Goal: Information Seeking & Learning: Compare options

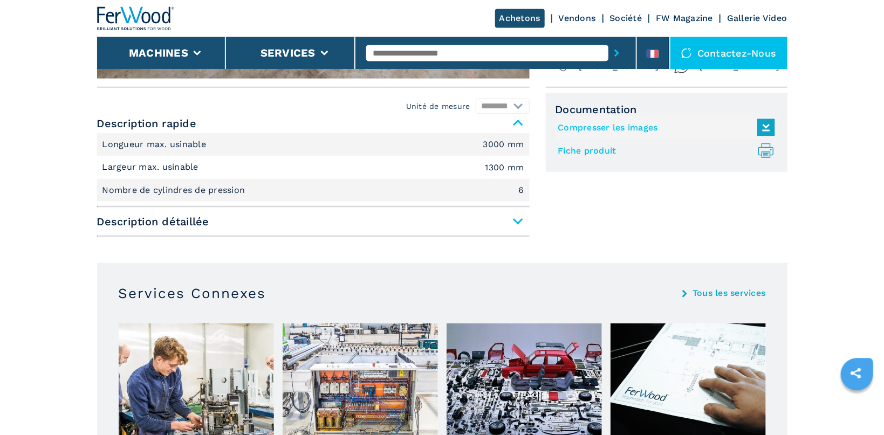
scroll to position [229, 0]
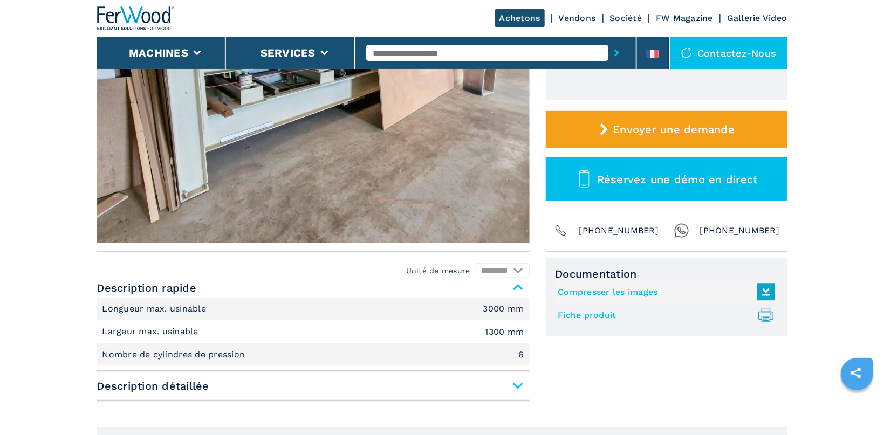
click at [514, 387] on span "Description détaillée" at bounding box center [313, 385] width 433 height 19
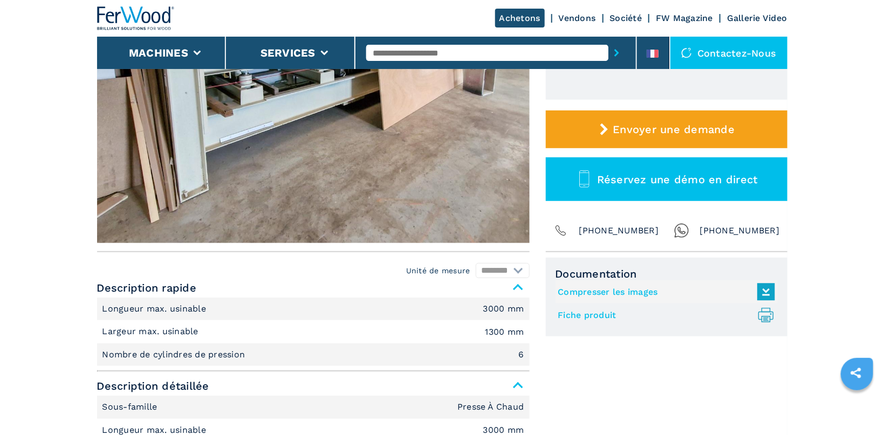
click at [583, 314] on link "Fiche produit .prefix__st0{stroke-linecap:round;stroke-linejoin:round}.prefix__…" at bounding box center [663, 315] width 211 height 18
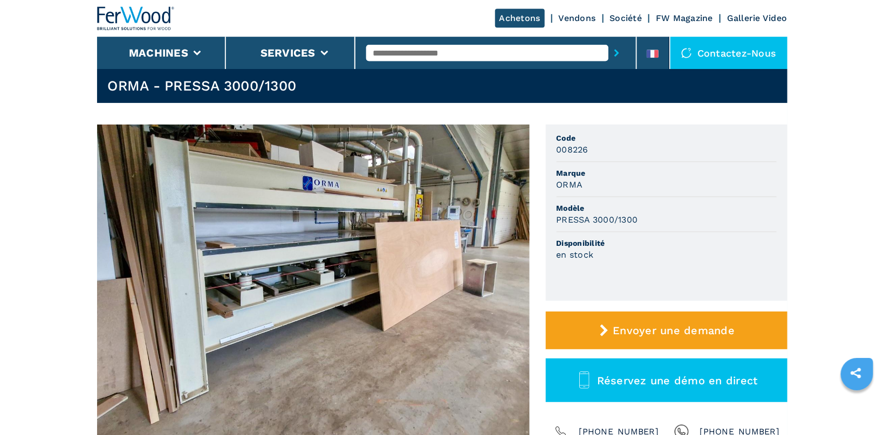
scroll to position [0, 0]
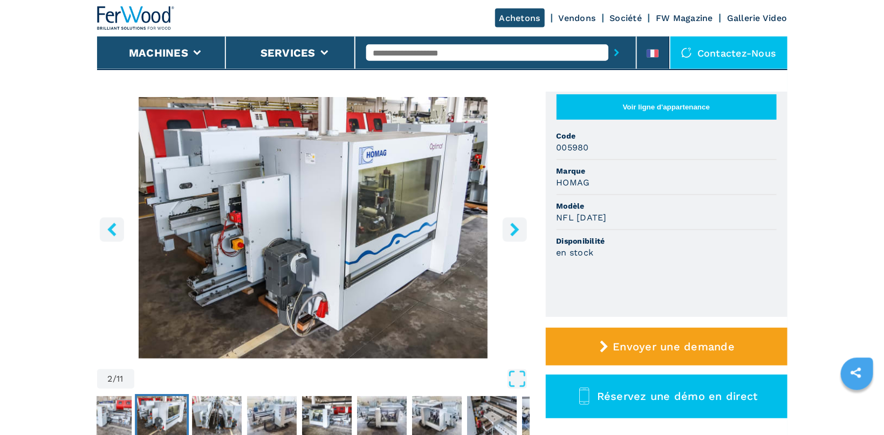
scroll to position [114, 0]
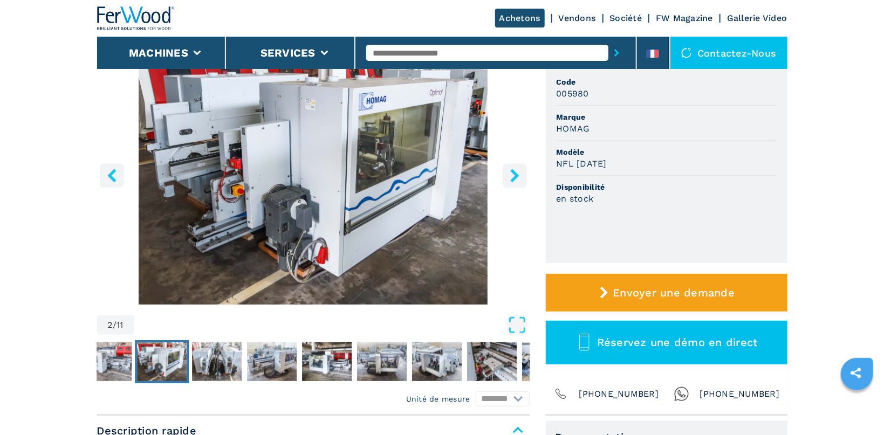
click at [361, 173] on img "Go to Slide 2" at bounding box center [313, 174] width 433 height 262
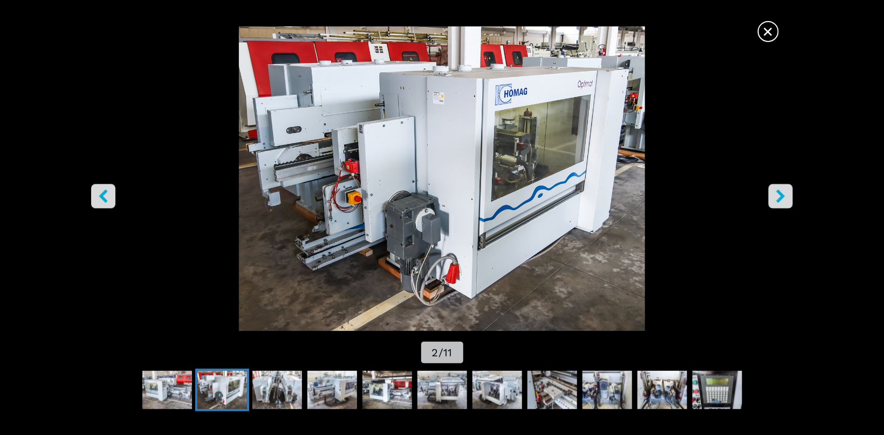
click at [783, 195] on icon "right-button" at bounding box center [781, 195] width 9 height 13
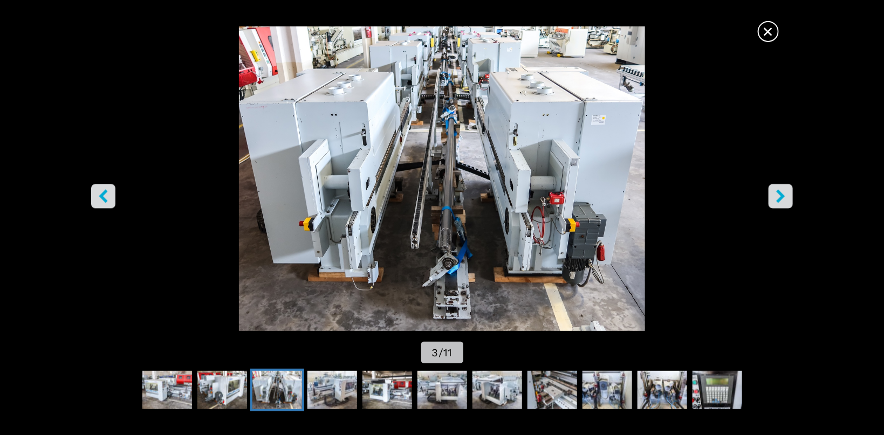
click at [782, 195] on icon "right-button" at bounding box center [781, 195] width 9 height 13
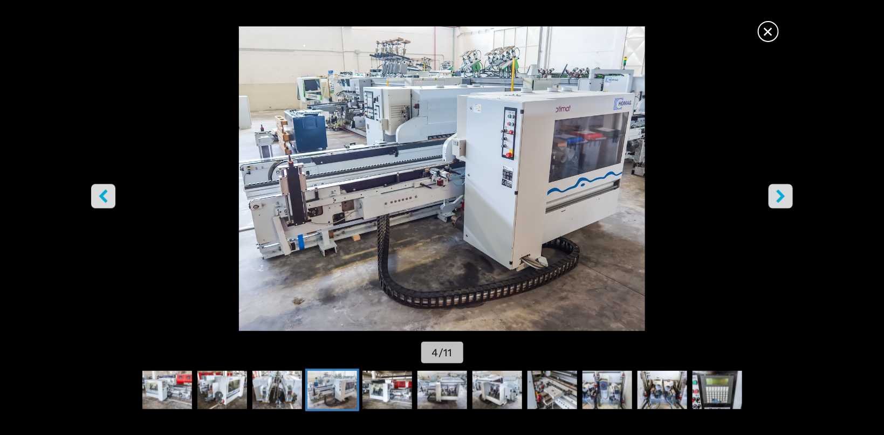
click at [782, 195] on icon "right-button" at bounding box center [781, 195] width 9 height 13
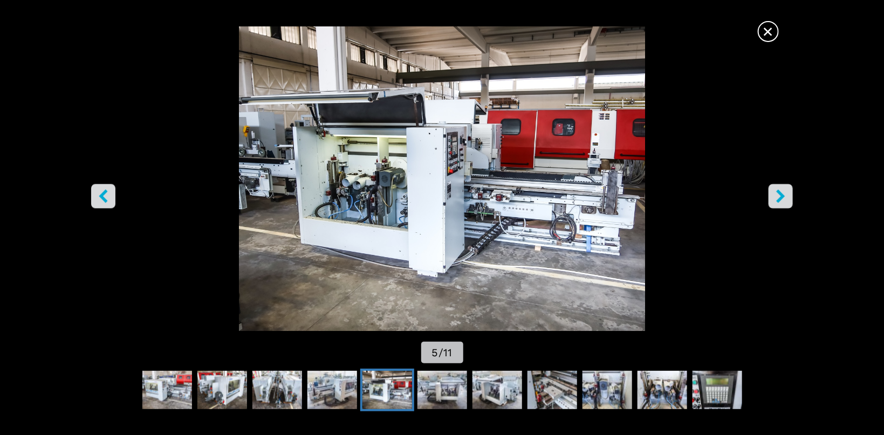
click at [782, 195] on icon "right-button" at bounding box center [781, 195] width 9 height 13
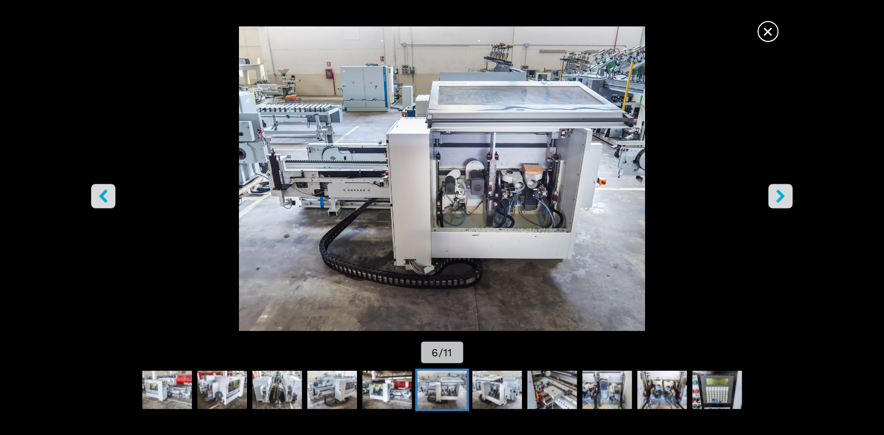
click at [782, 195] on icon "right-button" at bounding box center [781, 195] width 9 height 13
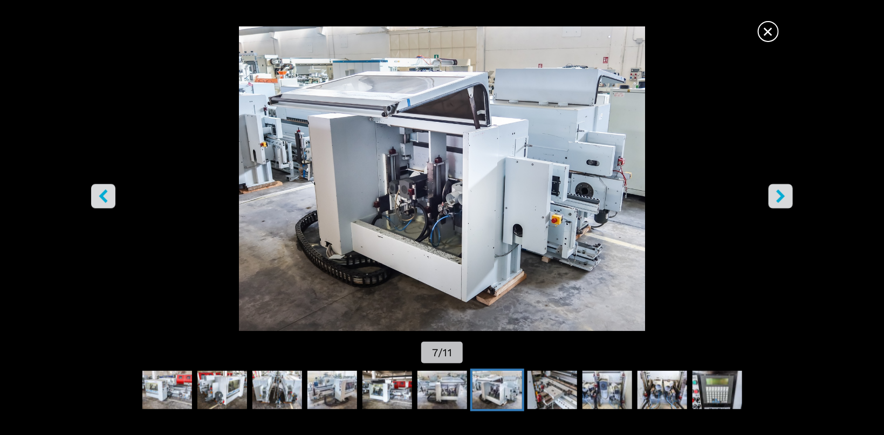
click at [782, 195] on icon "right-button" at bounding box center [781, 195] width 9 height 13
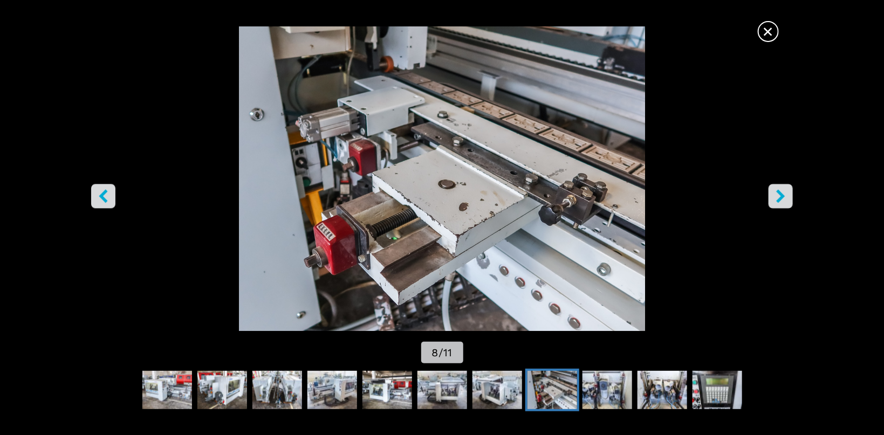
click at [782, 195] on icon "right-button" at bounding box center [781, 195] width 9 height 13
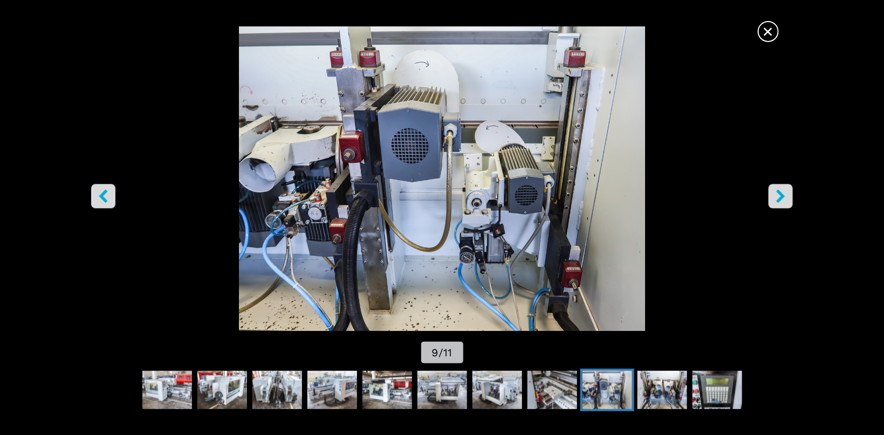
click at [782, 195] on icon "right-button" at bounding box center [781, 195] width 9 height 13
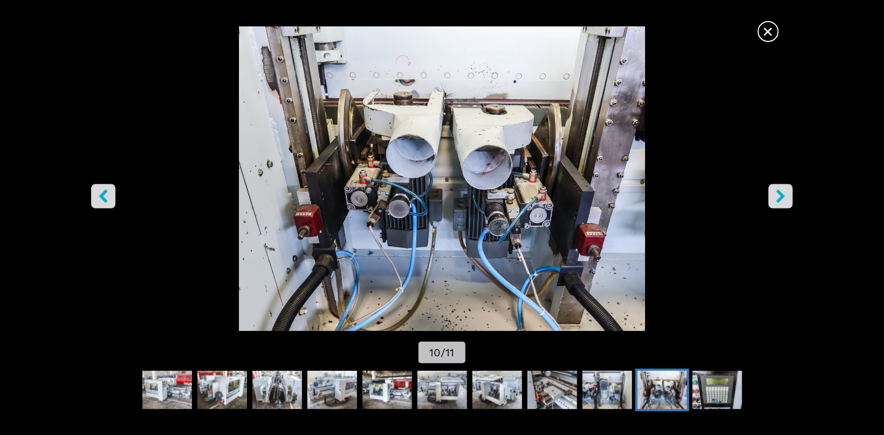
click at [782, 195] on icon "right-button" at bounding box center [781, 195] width 9 height 13
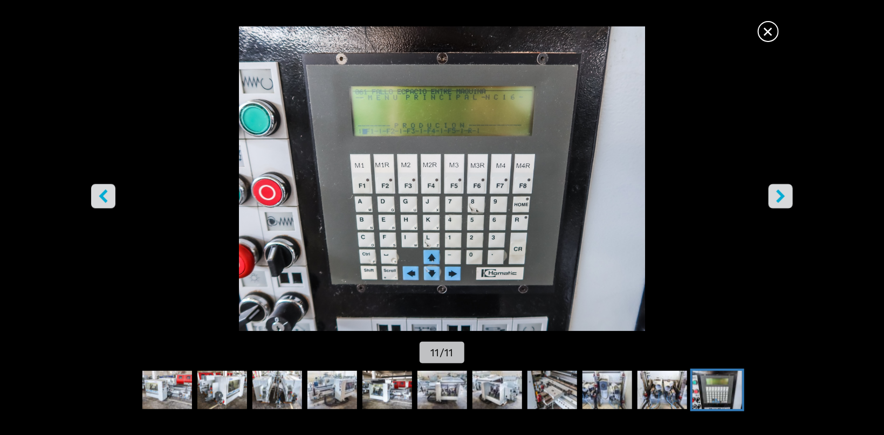
click at [782, 195] on icon "right-button" at bounding box center [781, 195] width 9 height 13
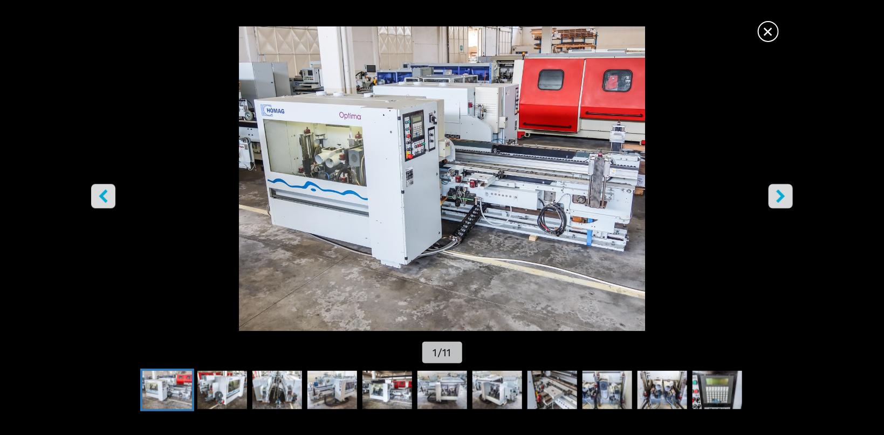
click at [782, 195] on icon "right-button" at bounding box center [781, 195] width 9 height 13
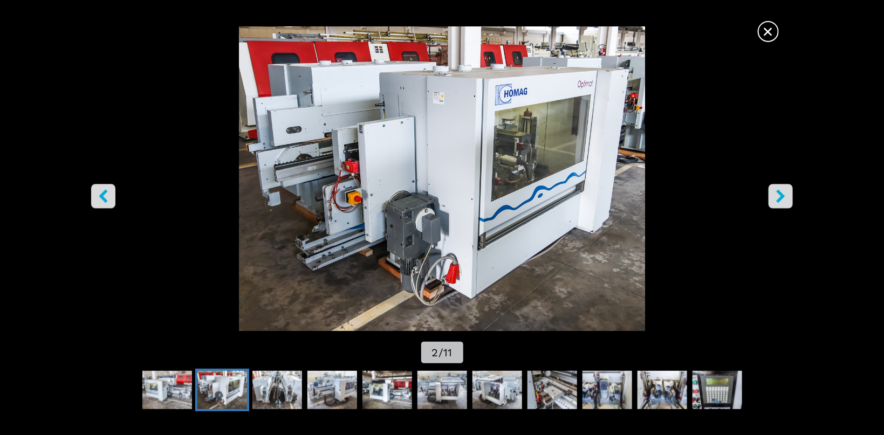
click at [782, 195] on icon "right-button" at bounding box center [781, 195] width 9 height 13
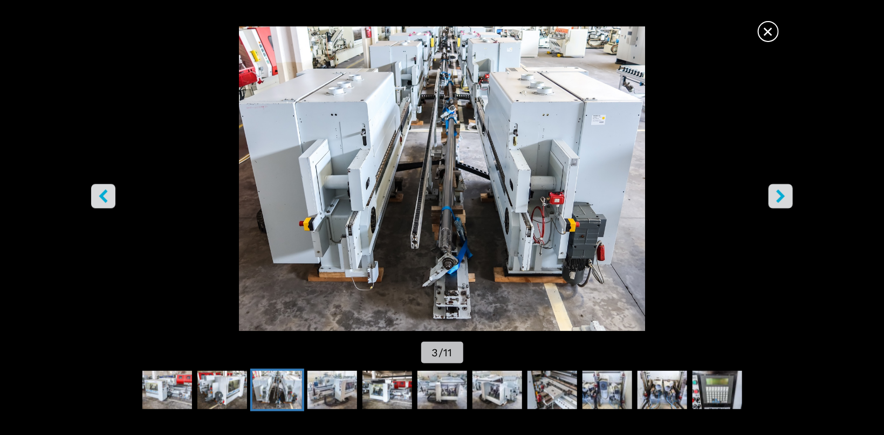
click at [782, 195] on icon "right-button" at bounding box center [781, 195] width 9 height 13
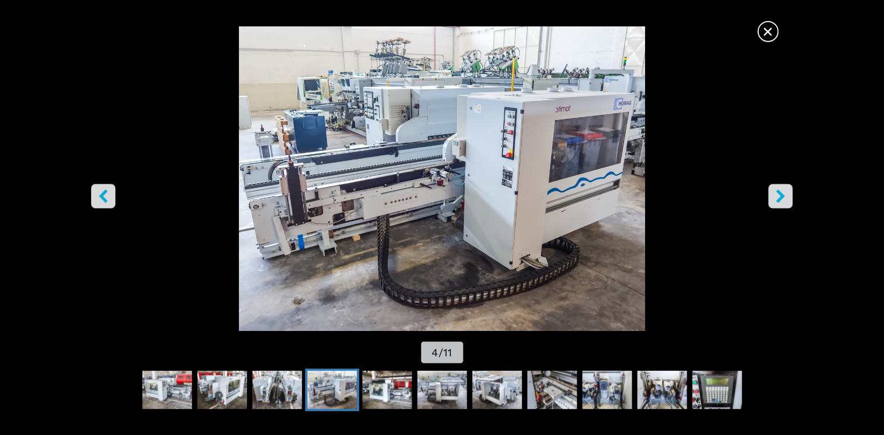
click at [782, 195] on icon "right-button" at bounding box center [781, 195] width 9 height 13
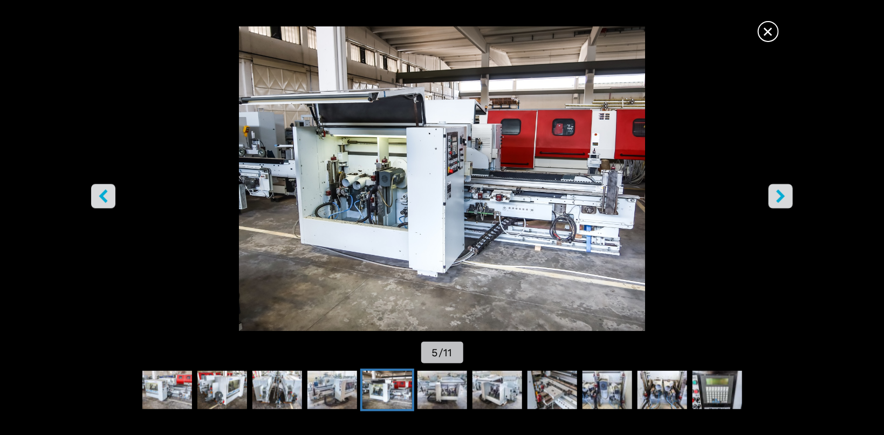
click at [782, 195] on icon "right-button" at bounding box center [781, 195] width 9 height 13
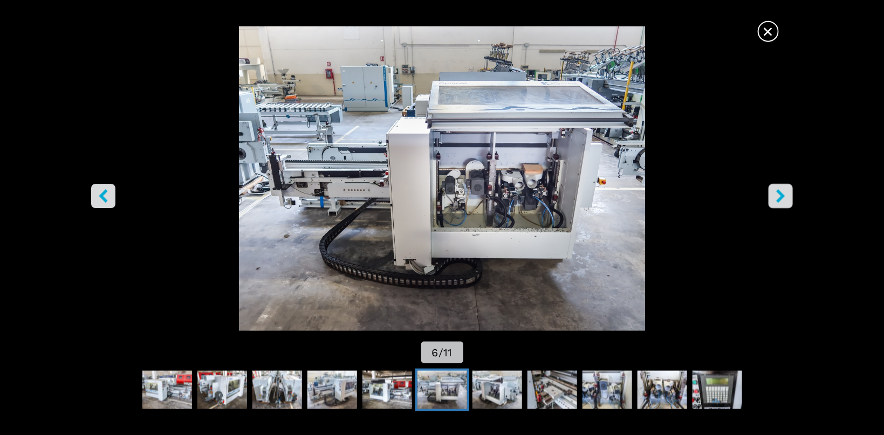
scroll to position [457, 0]
click at [769, 31] on span "×" at bounding box center [768, 29] width 19 height 19
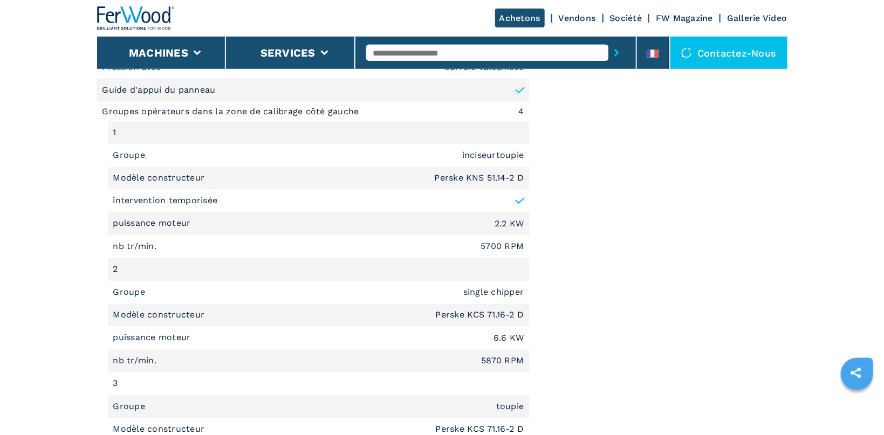
scroll to position [800, 0]
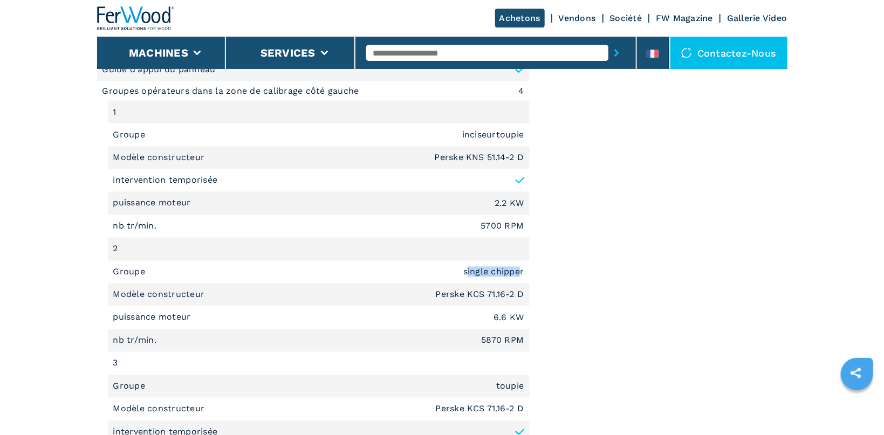
drag, startPoint x: 465, startPoint y: 271, endPoint x: 522, endPoint y: 270, distance: 56.7
click at [522, 270] on em "single chipper" at bounding box center [493, 272] width 61 height 9
click at [552, 272] on div "Documentation Compresser les images Fiche produit .prefix__st0{stroke-linecap:r…" at bounding box center [667, 231] width 242 height 993
drag, startPoint x: 527, startPoint y: 270, endPoint x: 458, endPoint y: 271, distance: 68.5
click at [458, 271] on li "Groupe single chipper" at bounding box center [319, 272] width 422 height 23
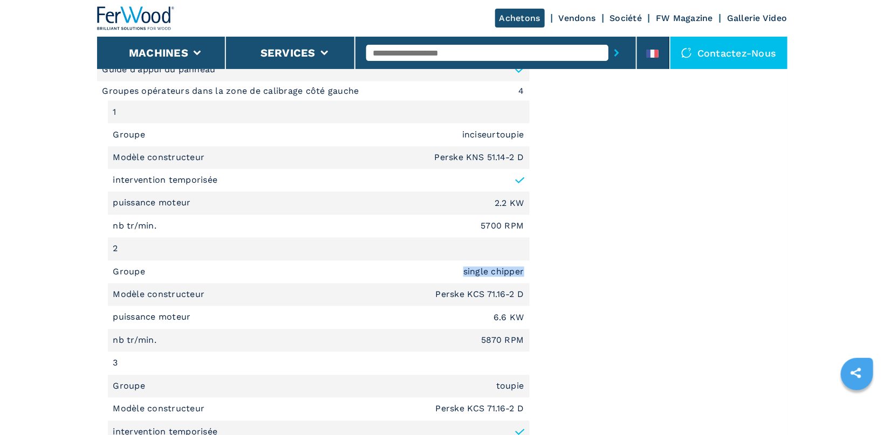
copy em "single chipper"
click at [552, 229] on div "Documentation Compresser les images Fiche produit .prefix__st0{stroke-linecap:r…" at bounding box center [667, 231] width 242 height 993
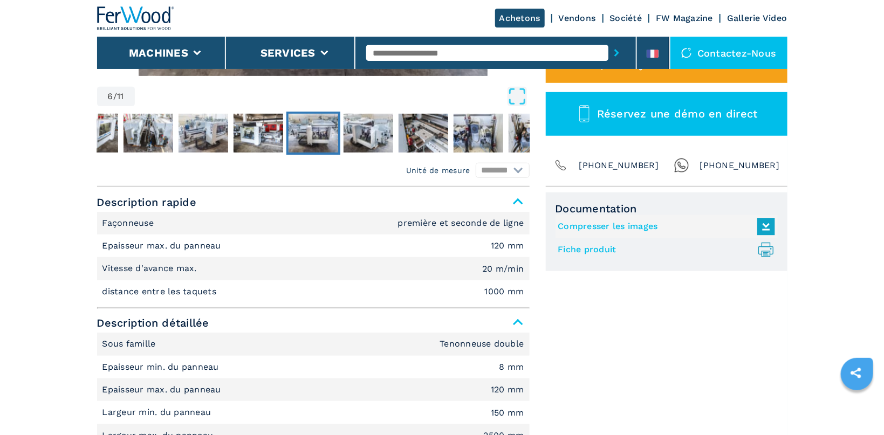
scroll to position [0, 0]
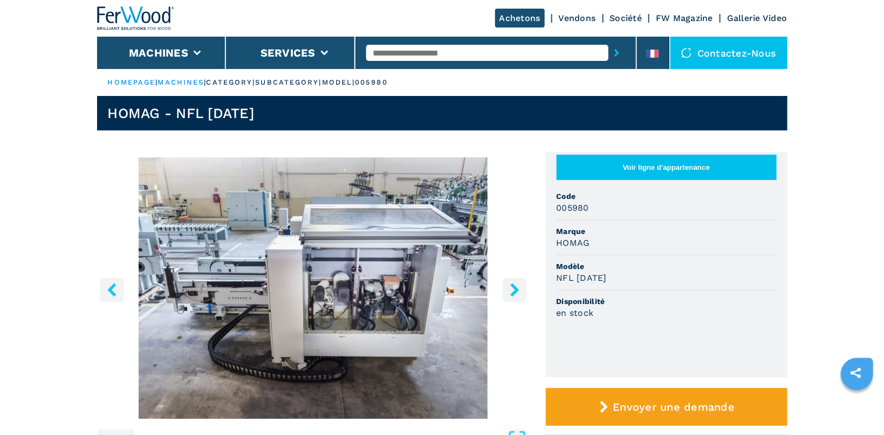
click at [369, 251] on img "Go to Slide 6" at bounding box center [313, 288] width 433 height 262
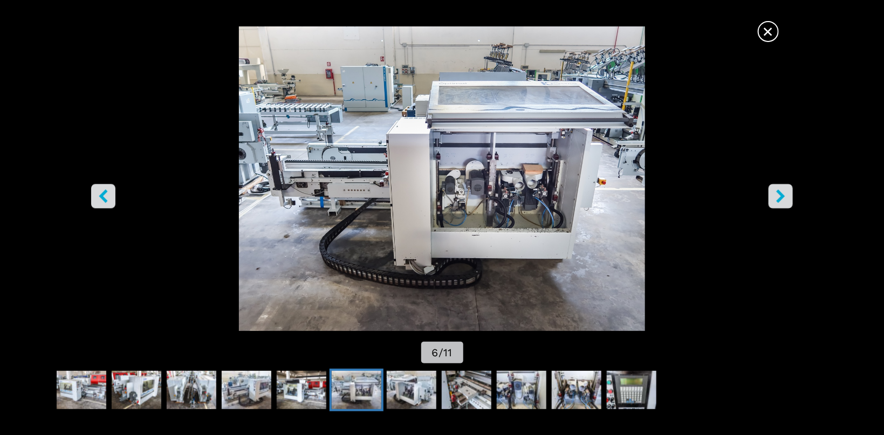
click at [368, 251] on img "Go to Slide 6" at bounding box center [442, 178] width 796 height 305
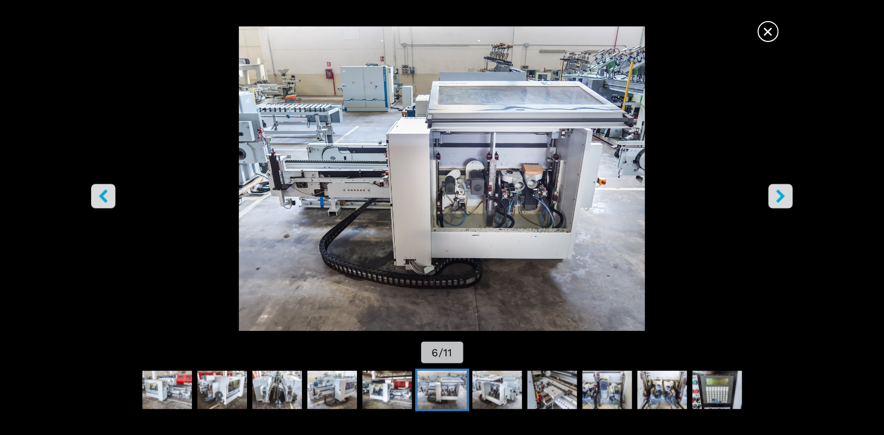
click at [510, 210] on img "Go to Slide 6" at bounding box center [442, 178] width 796 height 305
click at [773, 187] on button "right-button" at bounding box center [781, 196] width 24 height 24
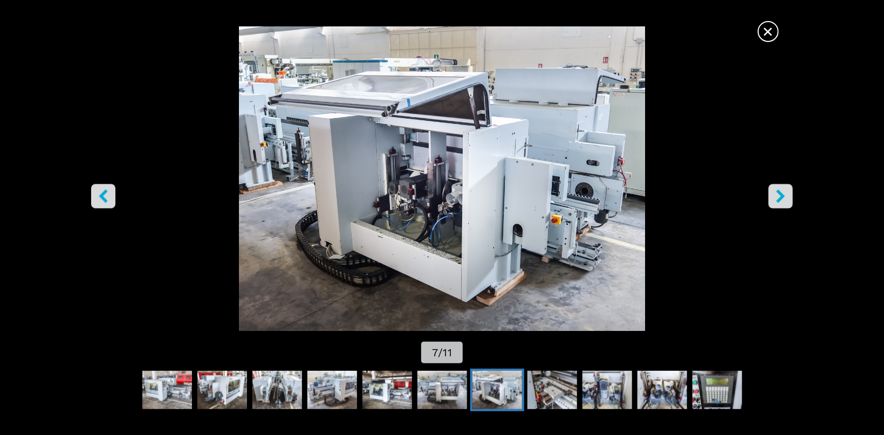
click at [773, 187] on button "right-button" at bounding box center [781, 196] width 24 height 24
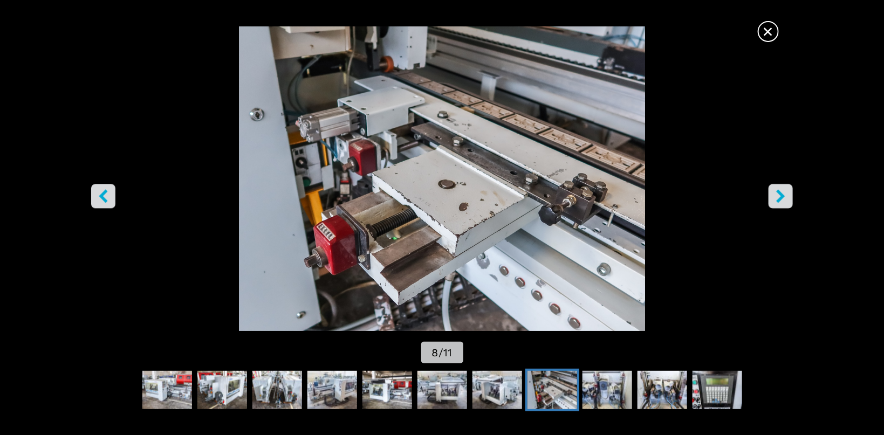
click at [773, 187] on button "right-button" at bounding box center [781, 196] width 24 height 24
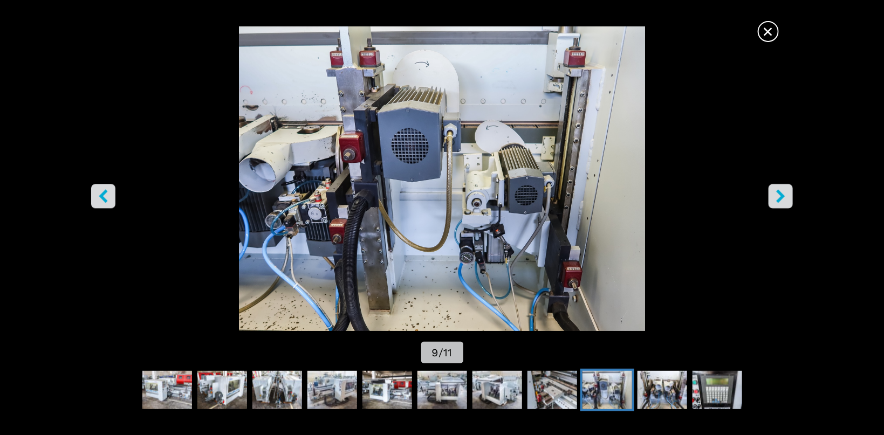
click at [773, 187] on button "right-button" at bounding box center [781, 196] width 24 height 24
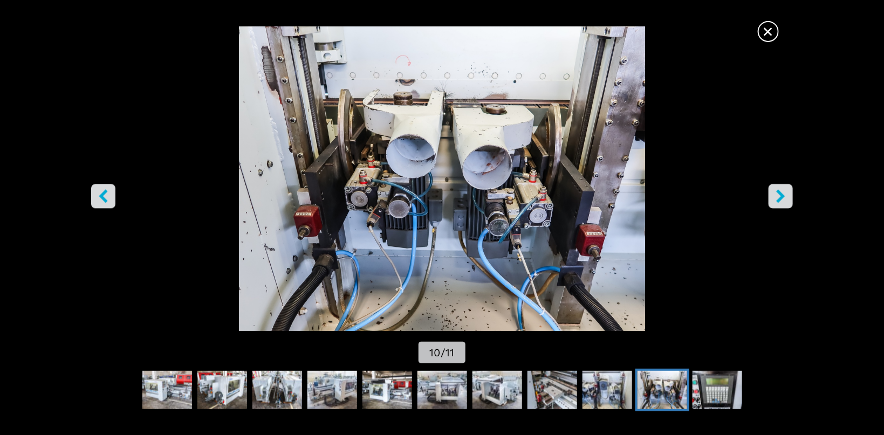
click at [773, 187] on button "right-button" at bounding box center [781, 196] width 24 height 24
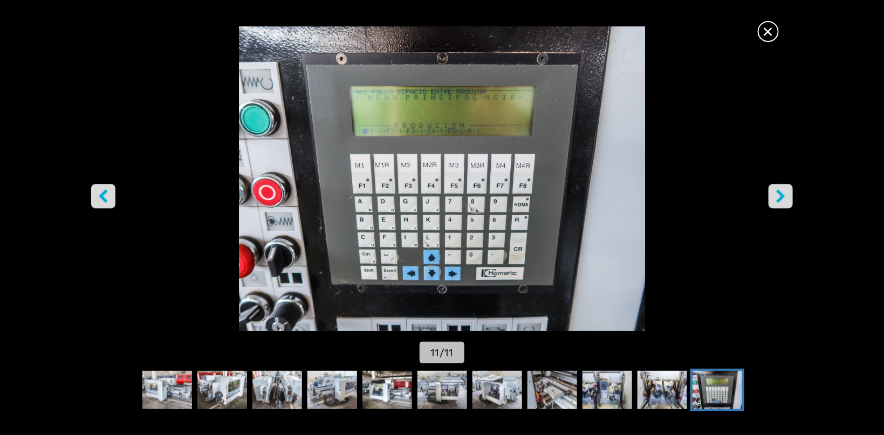
click at [773, 187] on button "right-button" at bounding box center [781, 196] width 24 height 24
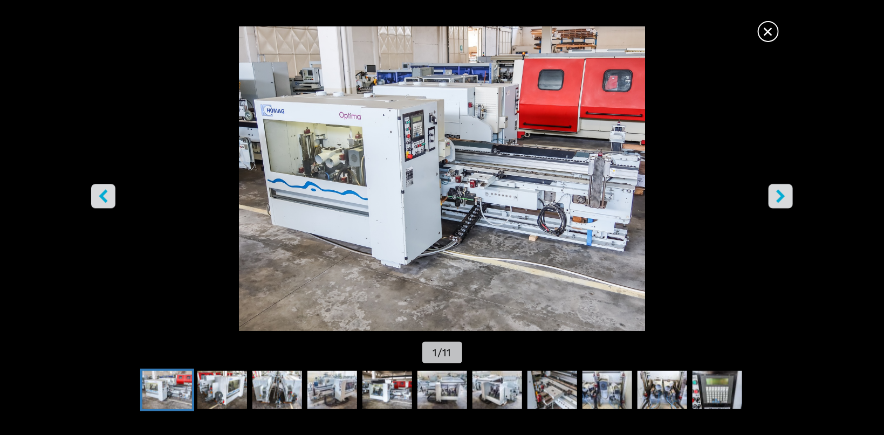
click at [102, 193] on icon "left-button" at bounding box center [103, 195] width 13 height 13
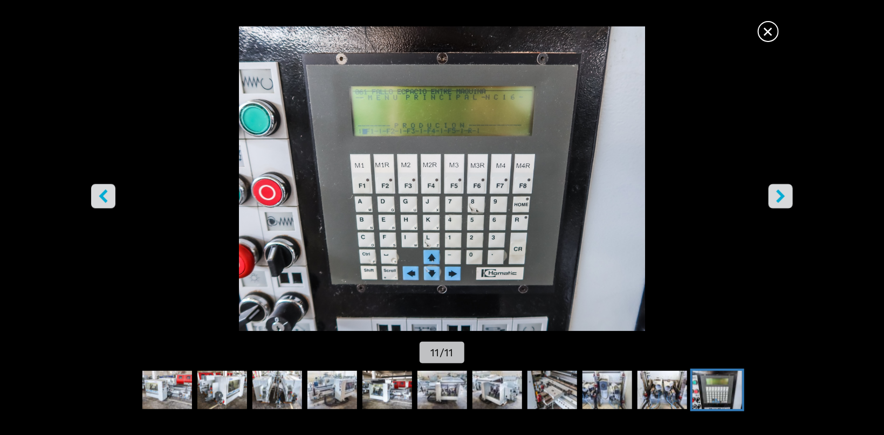
click at [780, 194] on icon "right-button" at bounding box center [781, 195] width 9 height 13
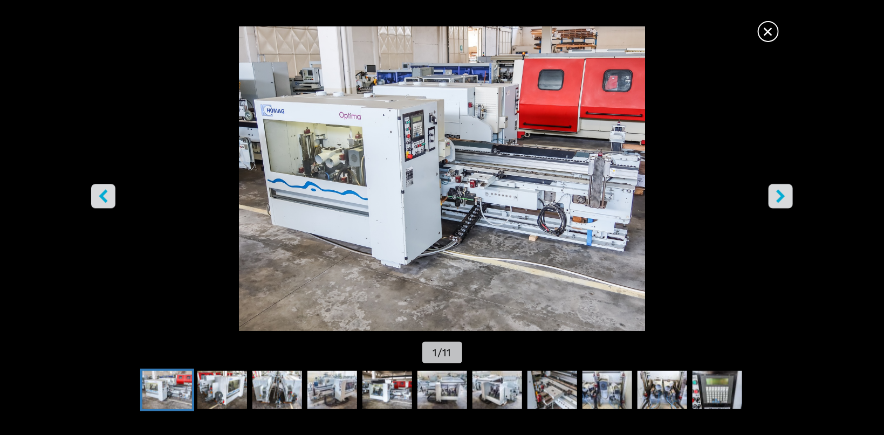
click at [780, 194] on icon "right-button" at bounding box center [781, 195] width 9 height 13
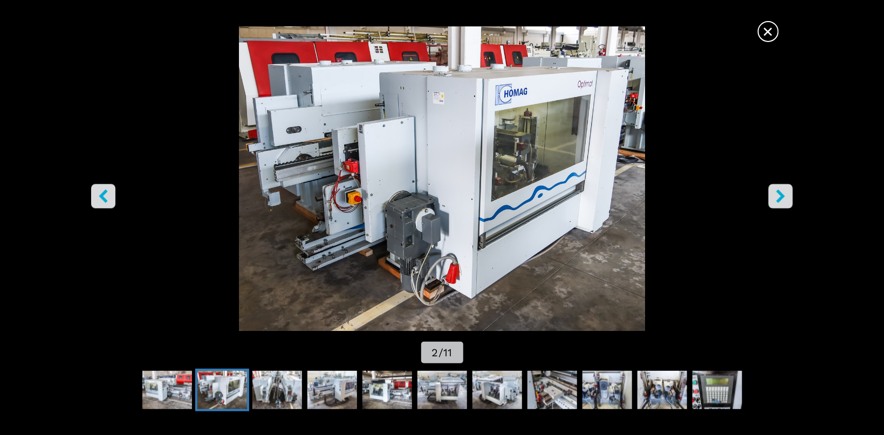
click at [780, 194] on icon "right-button" at bounding box center [781, 195] width 9 height 13
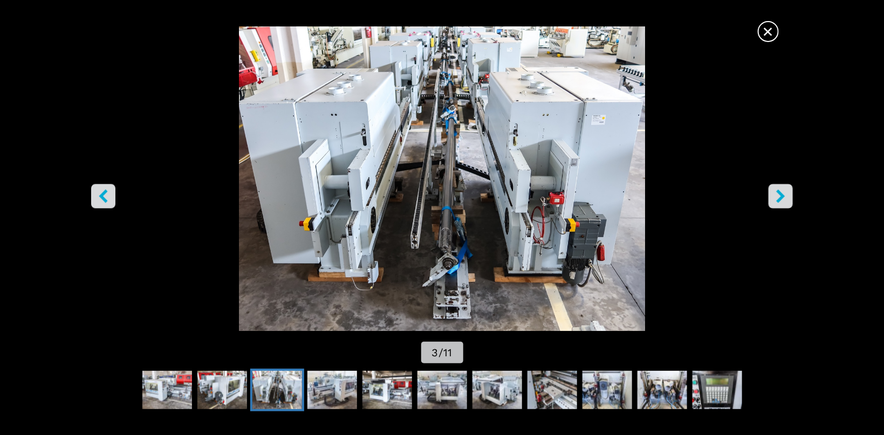
click at [780, 194] on icon "right-button" at bounding box center [781, 195] width 9 height 13
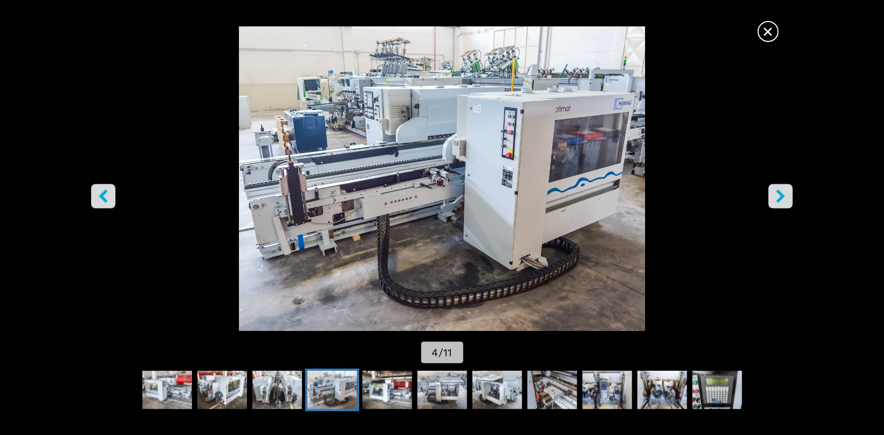
click at [780, 194] on icon "right-button" at bounding box center [781, 195] width 9 height 13
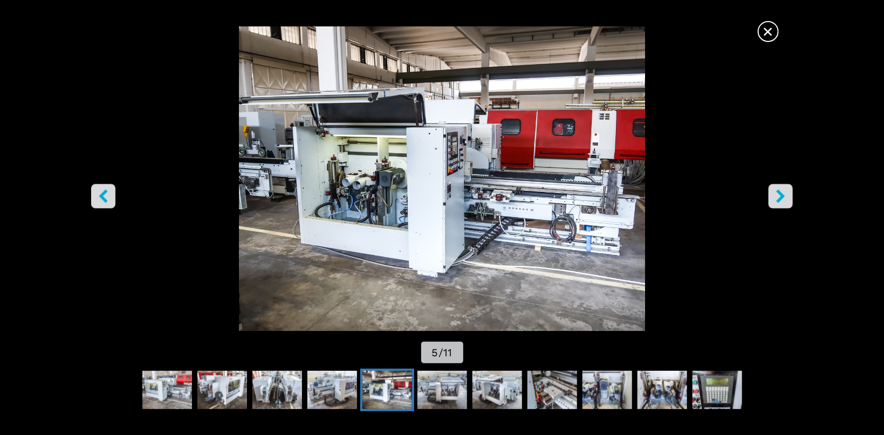
click at [780, 194] on icon "right-button" at bounding box center [781, 195] width 9 height 13
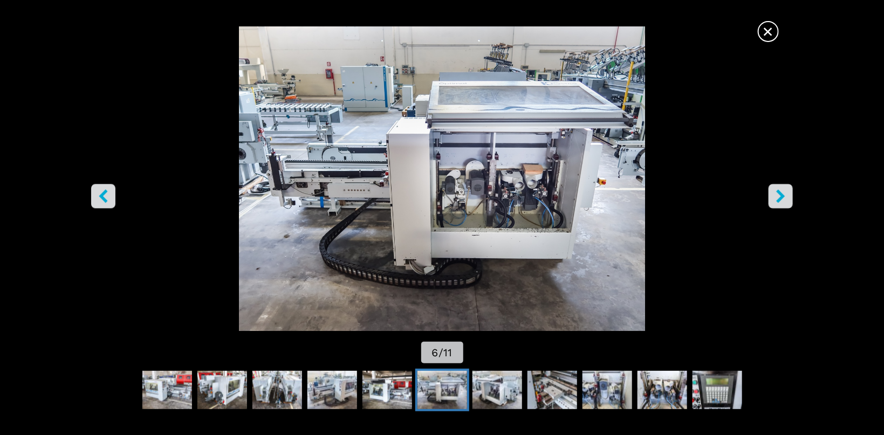
click at [780, 194] on icon "right-button" at bounding box center [781, 195] width 9 height 13
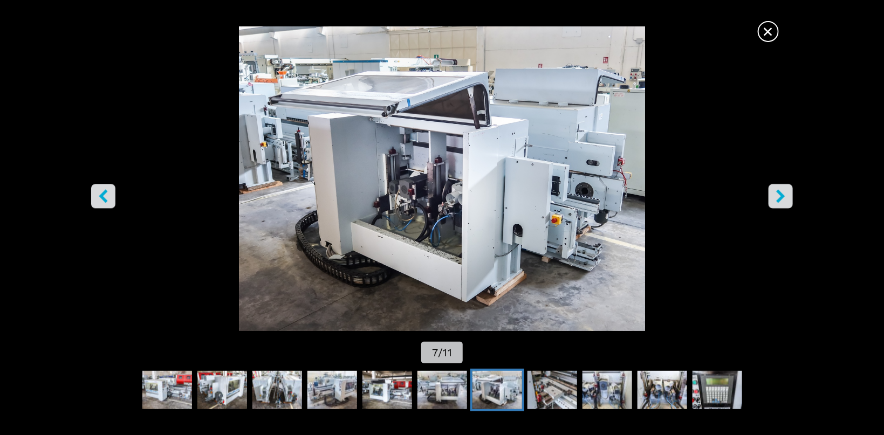
click at [780, 194] on icon "right-button" at bounding box center [781, 195] width 9 height 13
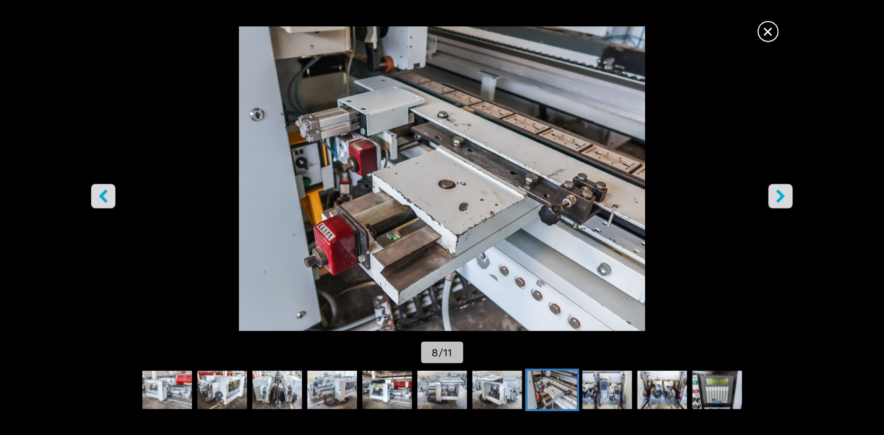
click at [780, 194] on icon "right-button" at bounding box center [781, 195] width 9 height 13
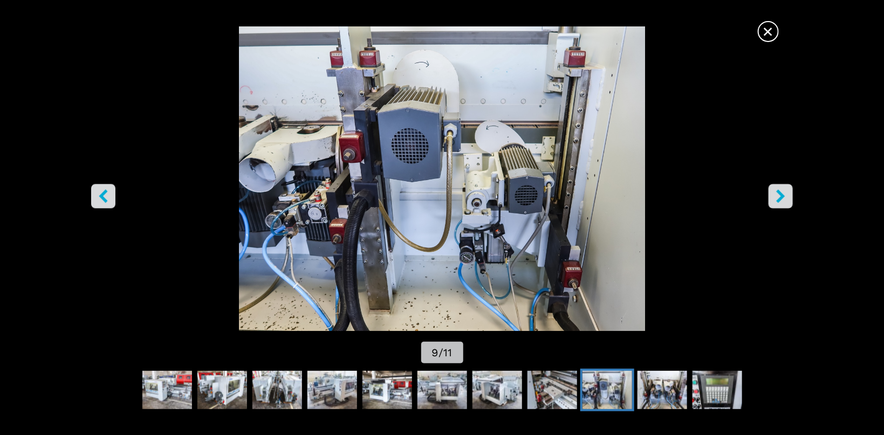
click at [760, 32] on span "×" at bounding box center [768, 29] width 19 height 19
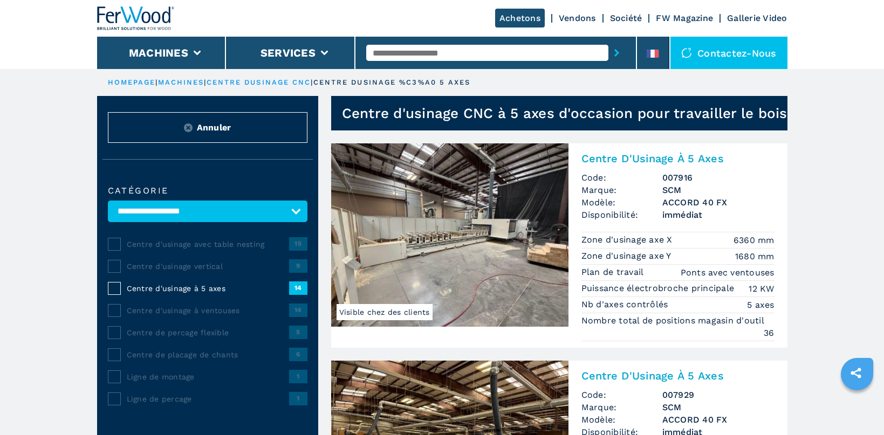
select select "**********"
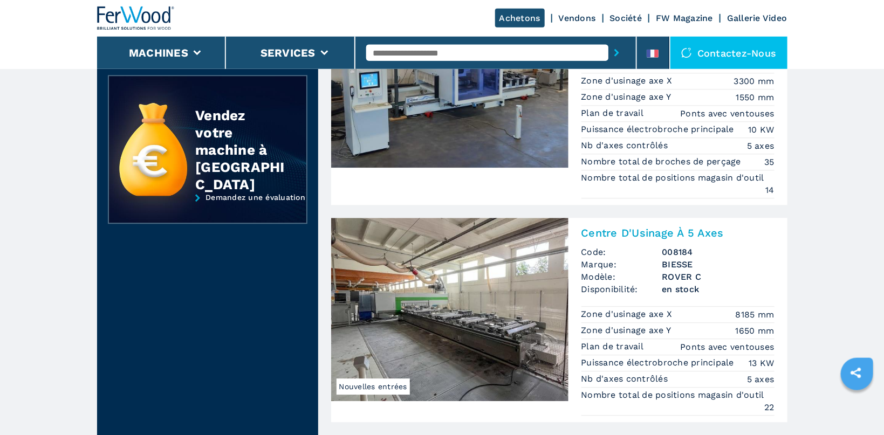
scroll to position [1258, 0]
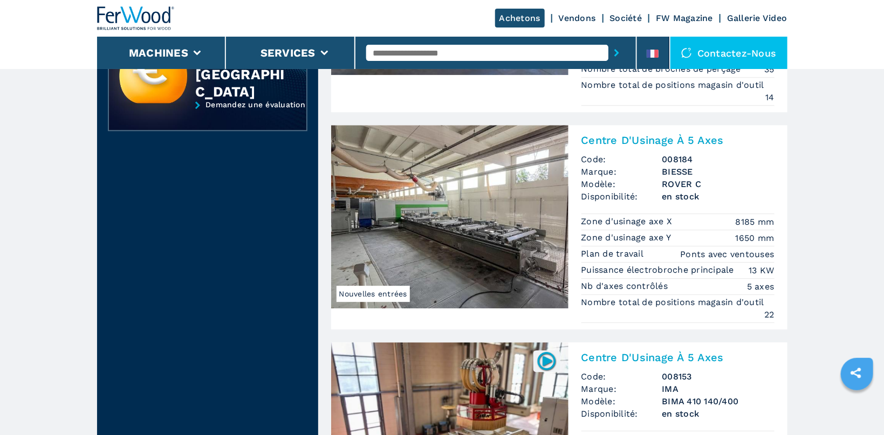
click at [509, 247] on img at bounding box center [449, 216] width 237 height 183
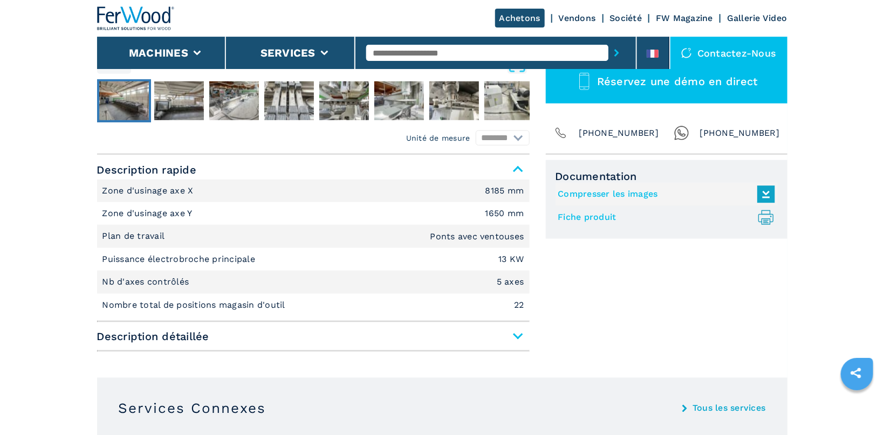
scroll to position [457, 0]
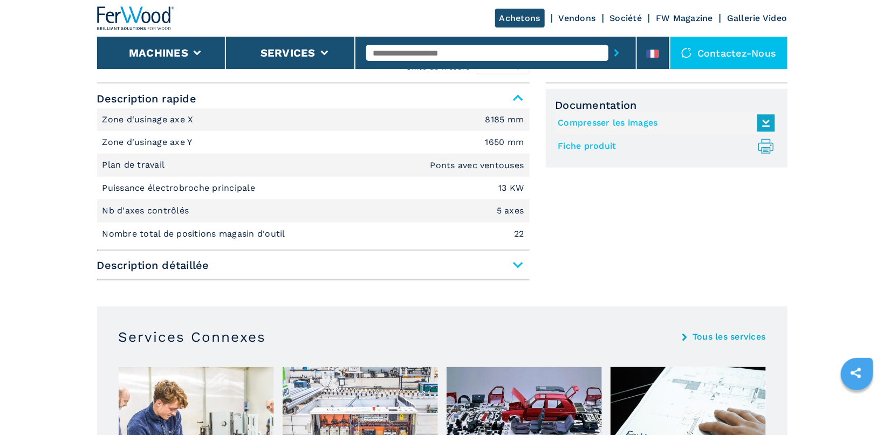
click at [519, 266] on span "Description détaillée" at bounding box center [313, 265] width 433 height 19
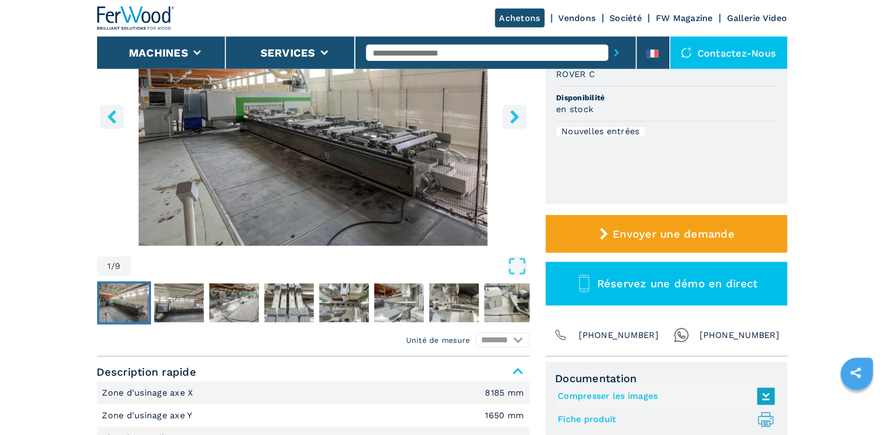
scroll to position [172, 0]
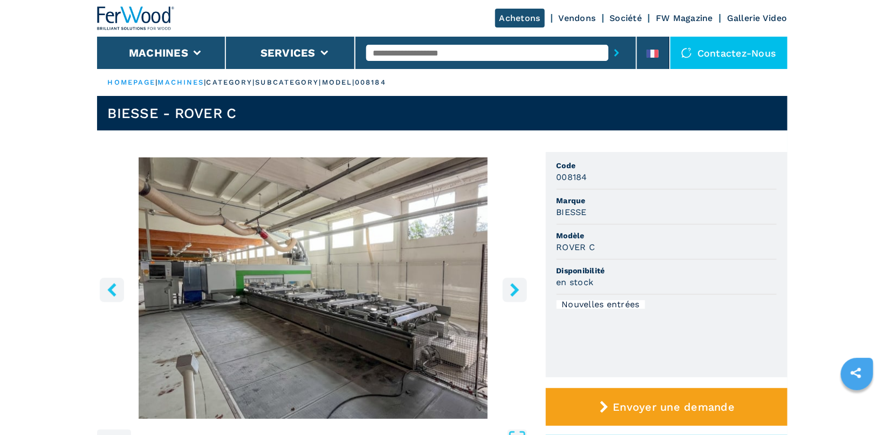
click at [407, 52] on input "text" at bounding box center [487, 53] width 242 height 16
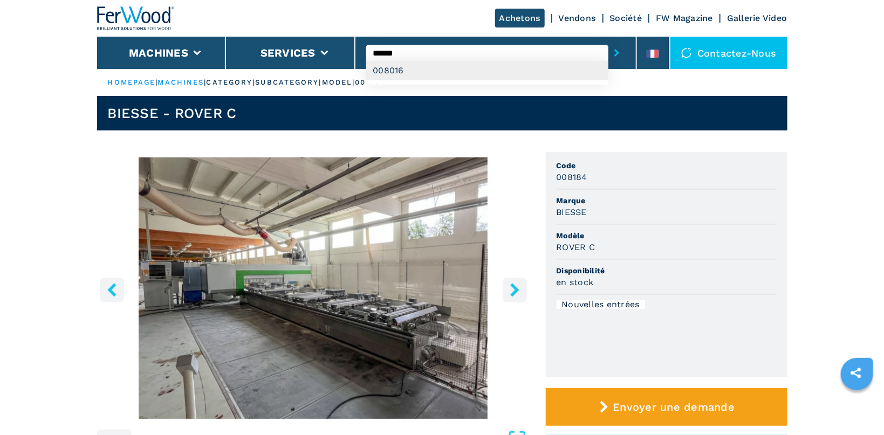
type input "******"
click at [415, 74] on div "008016" at bounding box center [487, 70] width 242 height 19
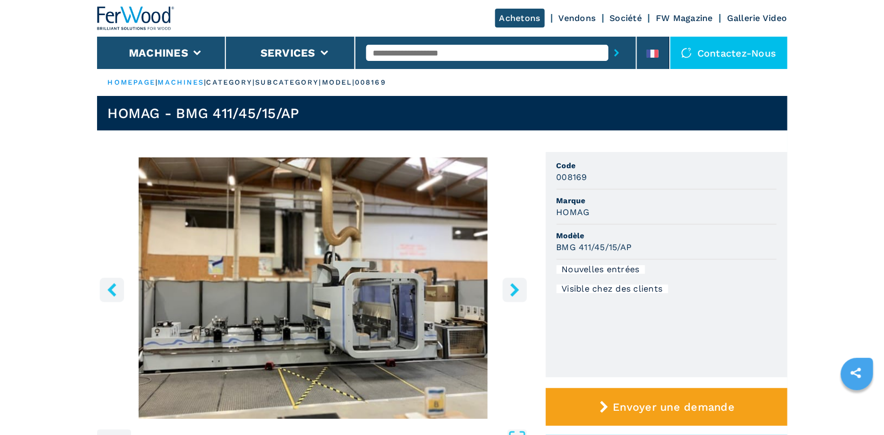
click at [505, 290] on button "right-button" at bounding box center [515, 290] width 24 height 24
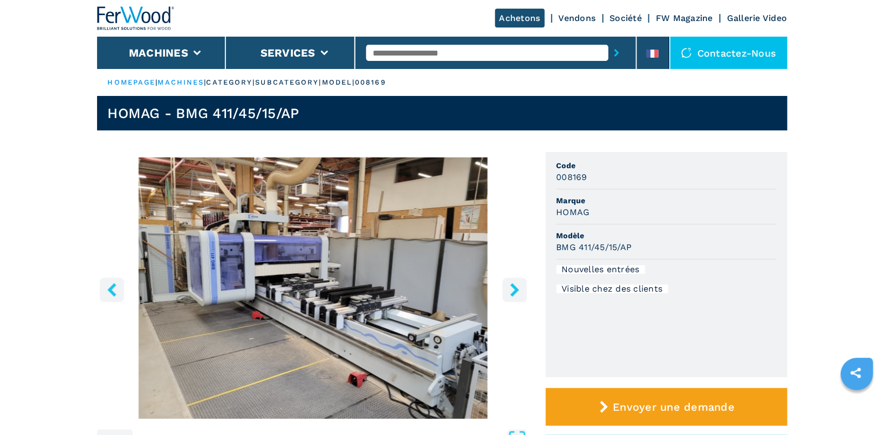
click at [505, 290] on button "right-button" at bounding box center [515, 290] width 24 height 24
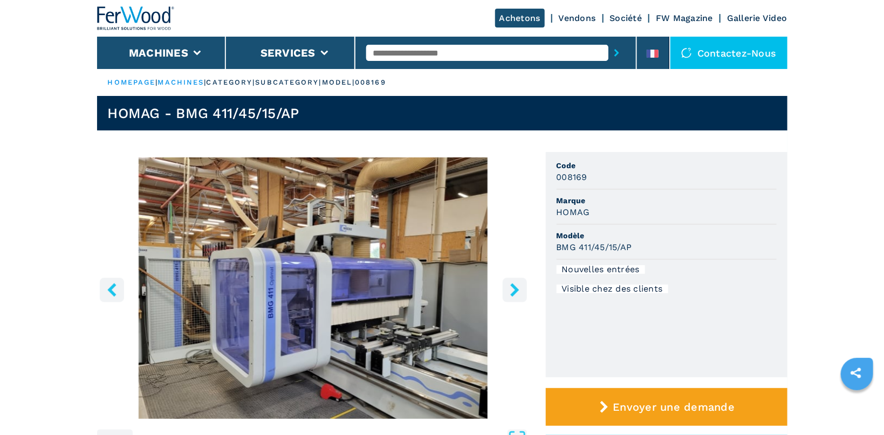
click at [505, 290] on button "right-button" at bounding box center [515, 290] width 24 height 24
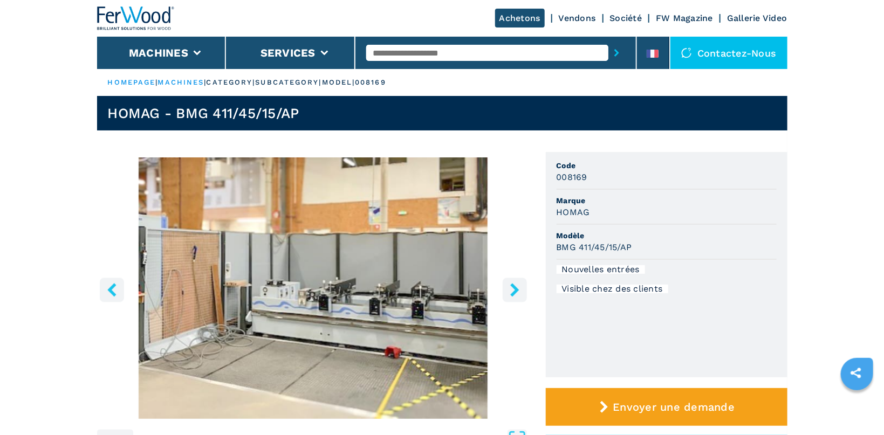
click at [505, 290] on button "right-button" at bounding box center [515, 290] width 24 height 24
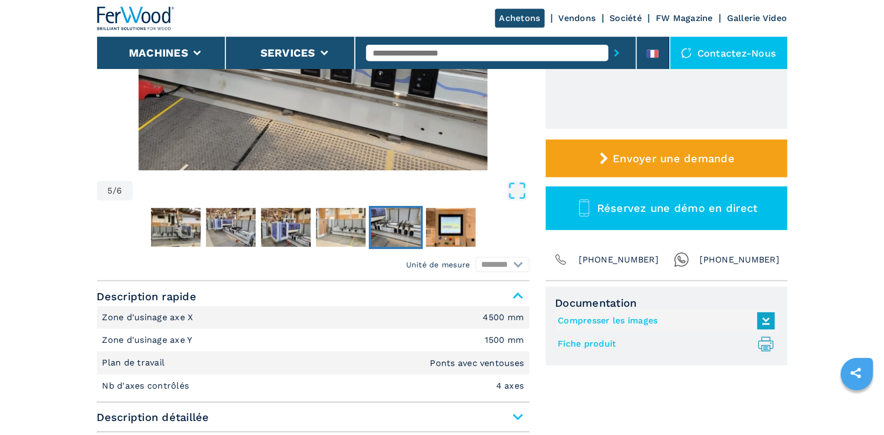
scroll to position [286, 0]
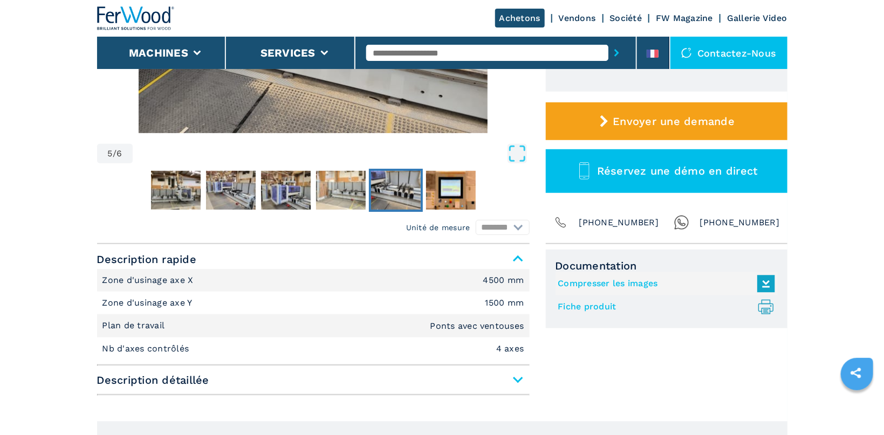
click at [523, 379] on span "Description détaillée" at bounding box center [313, 380] width 433 height 19
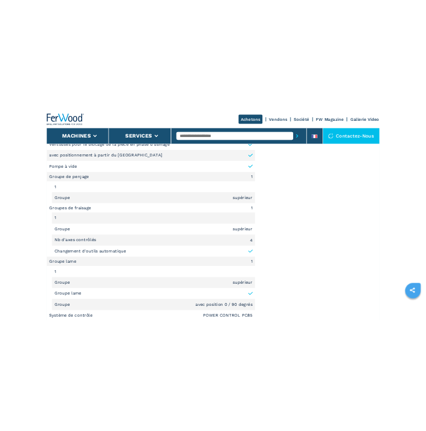
scroll to position [915, 0]
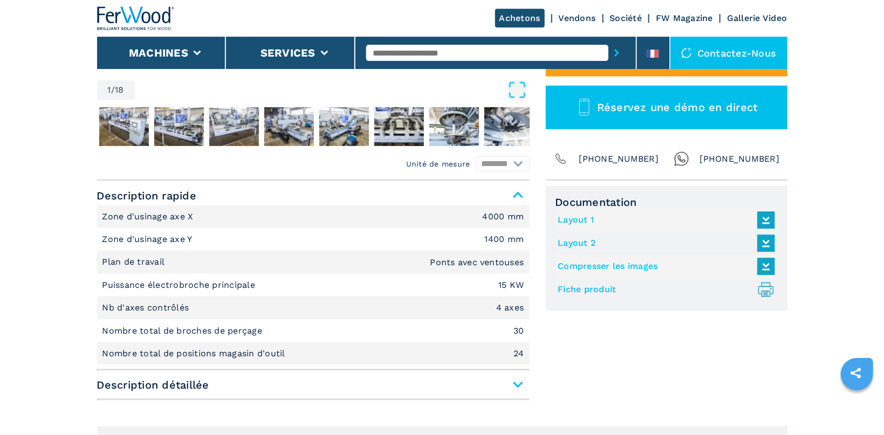
scroll to position [400, 0]
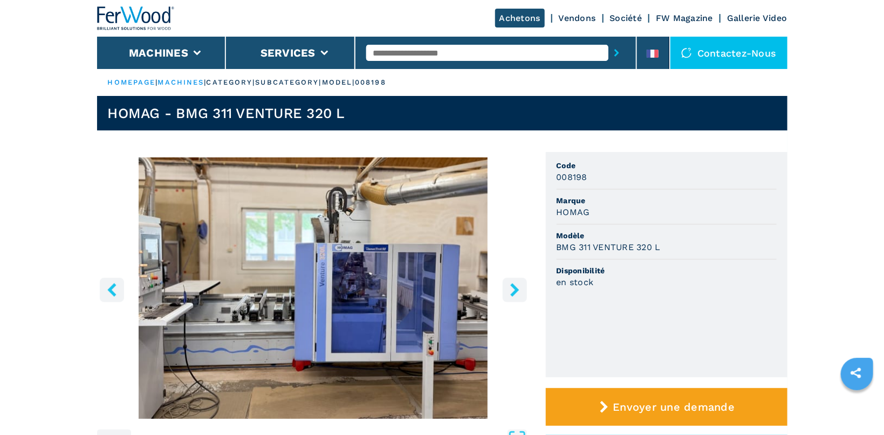
click at [512, 284] on icon "right-button" at bounding box center [514, 289] width 9 height 13
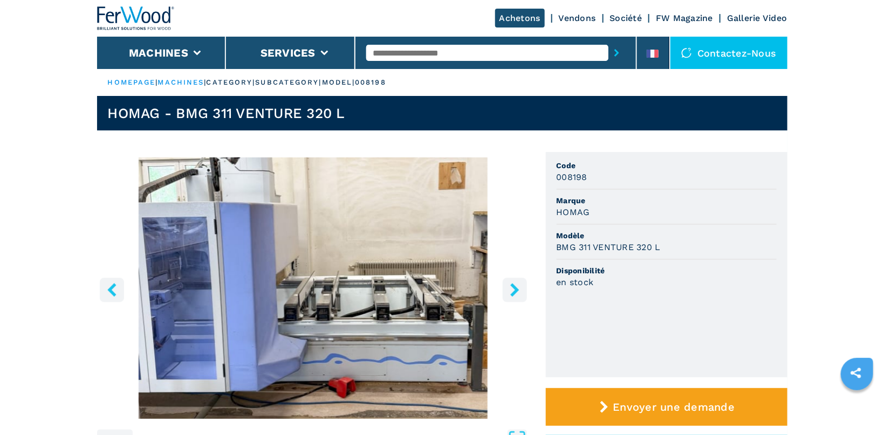
click at [520, 285] on icon "right-button" at bounding box center [514, 289] width 13 height 13
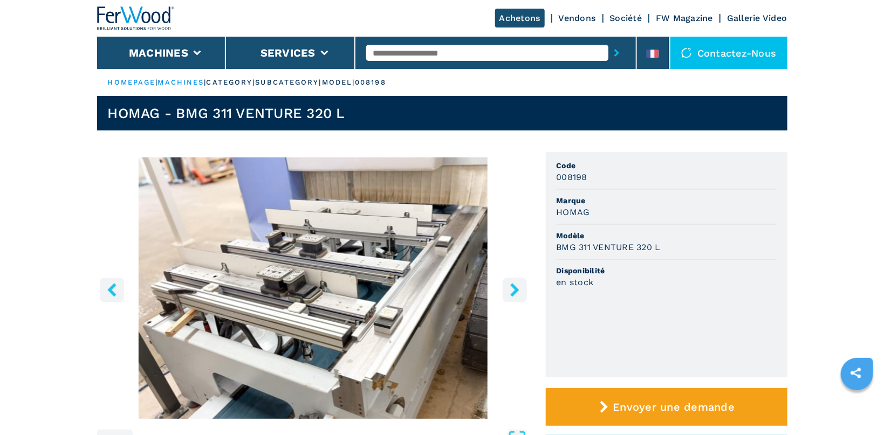
click at [520, 285] on icon "right-button" at bounding box center [514, 289] width 13 height 13
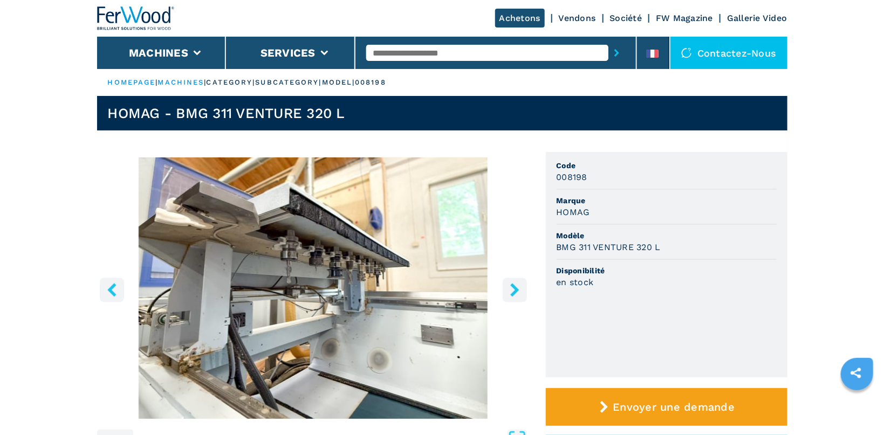
click at [520, 285] on icon "right-button" at bounding box center [514, 289] width 13 height 13
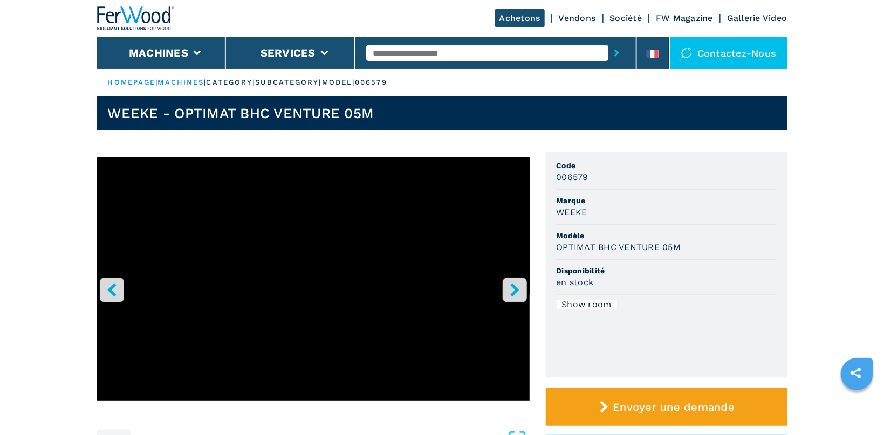
click at [504, 285] on button "right-button" at bounding box center [515, 290] width 24 height 24
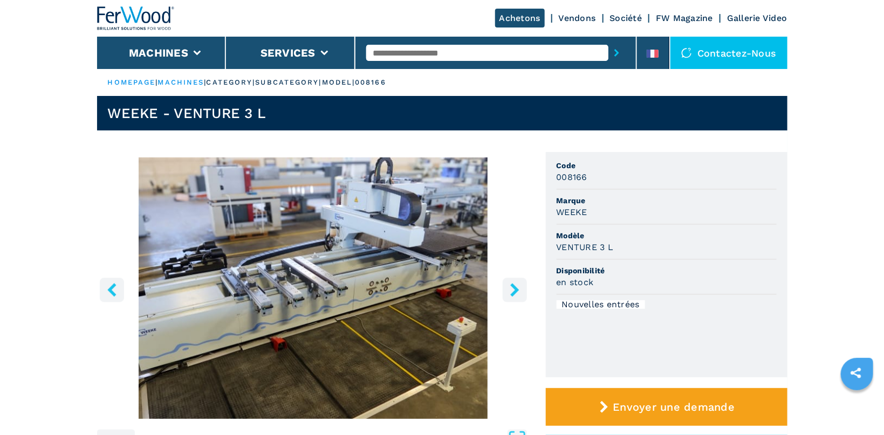
click at [515, 289] on icon "right-button" at bounding box center [514, 289] width 9 height 13
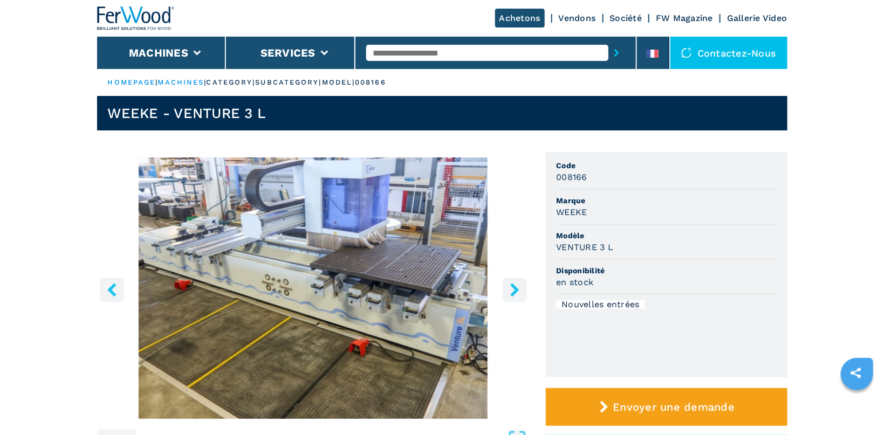
click at [515, 289] on icon "right-button" at bounding box center [514, 289] width 9 height 13
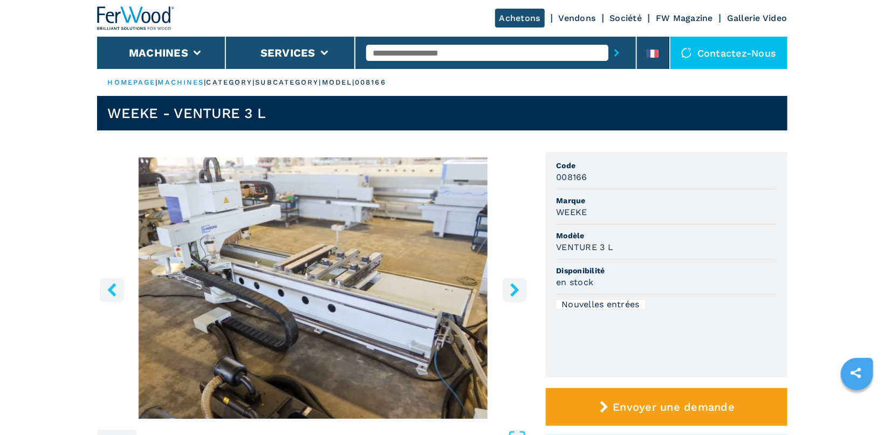
click at [515, 289] on icon "right-button" at bounding box center [514, 289] width 9 height 13
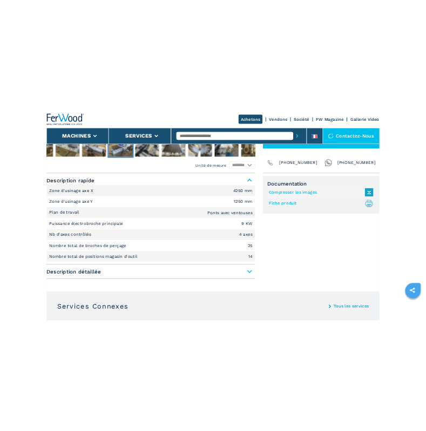
scroll to position [400, 0]
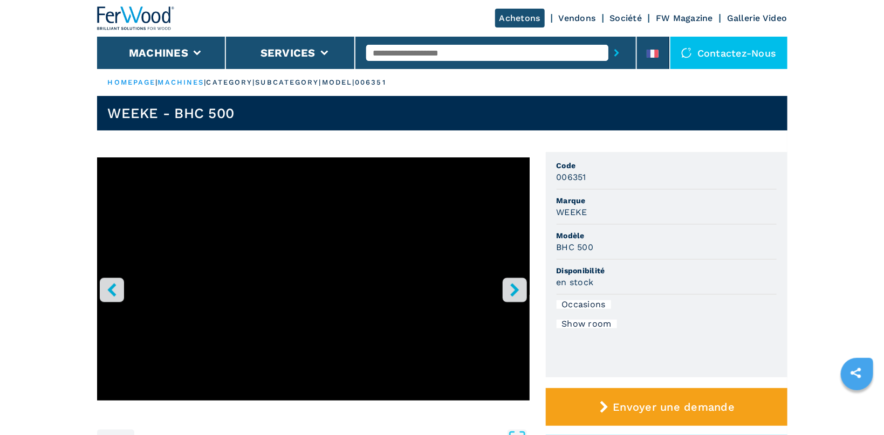
click at [509, 286] on icon "right-button" at bounding box center [514, 289] width 13 height 13
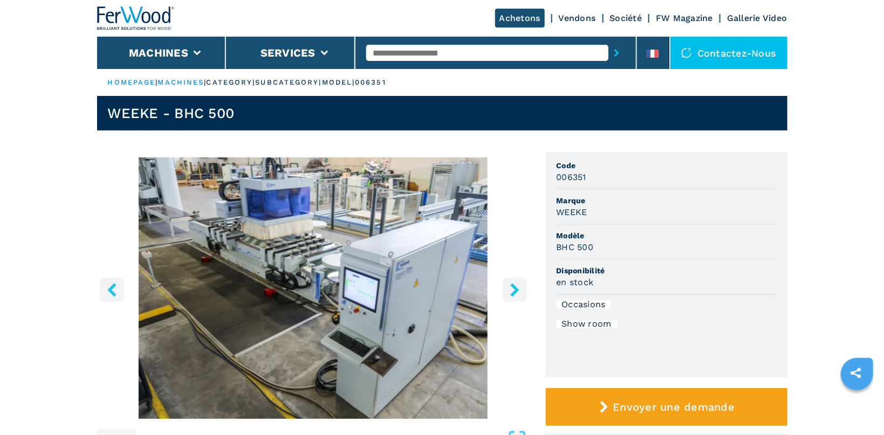
click at [509, 286] on icon "right-button" at bounding box center [514, 289] width 13 height 13
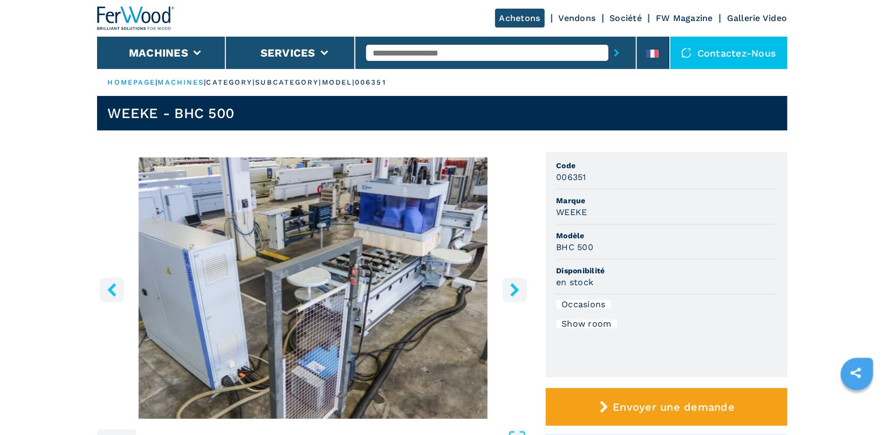
click at [509, 286] on icon "right-button" at bounding box center [514, 289] width 13 height 13
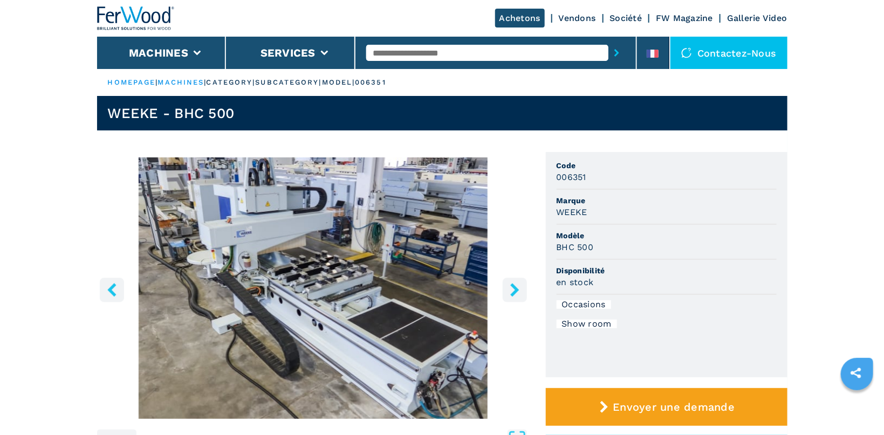
click at [509, 286] on icon "right-button" at bounding box center [514, 289] width 13 height 13
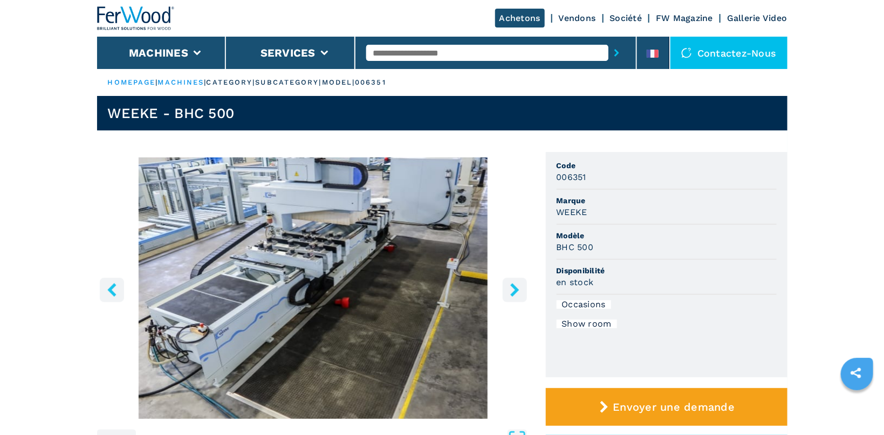
click at [509, 286] on icon "right-button" at bounding box center [514, 289] width 13 height 13
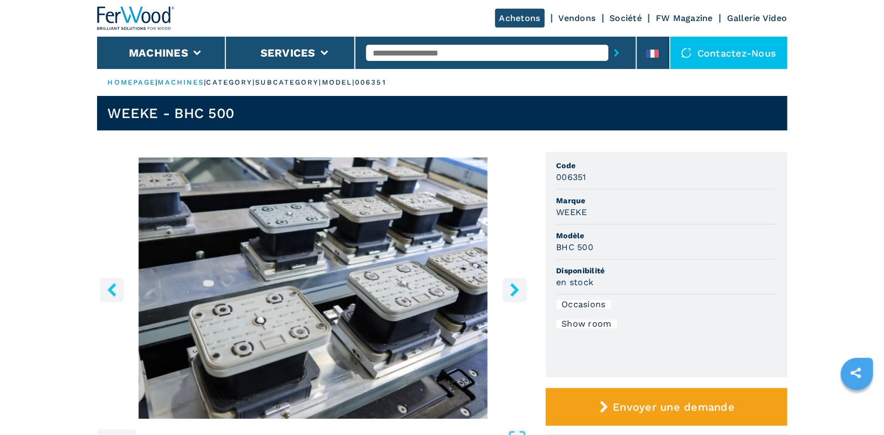
click at [509, 286] on icon "right-button" at bounding box center [514, 289] width 13 height 13
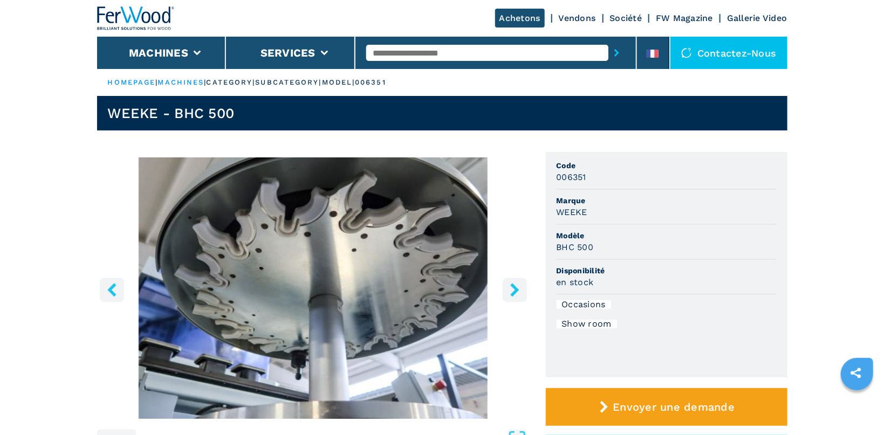
click at [509, 286] on icon "right-button" at bounding box center [514, 289] width 13 height 13
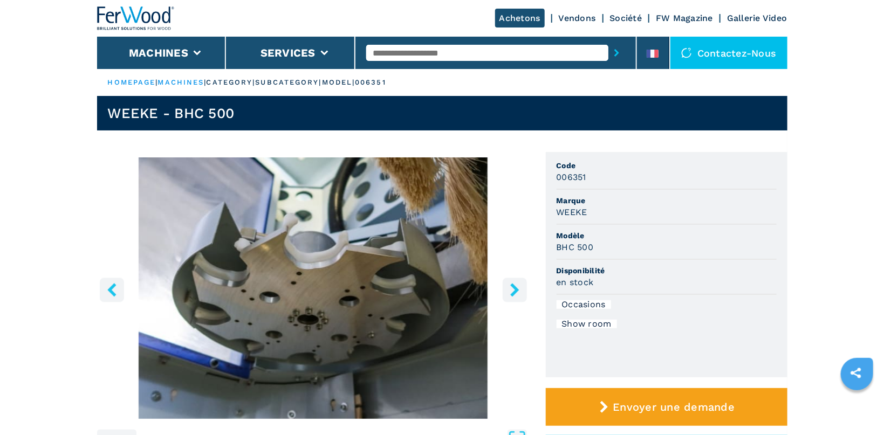
click at [509, 286] on icon "right-button" at bounding box center [514, 289] width 13 height 13
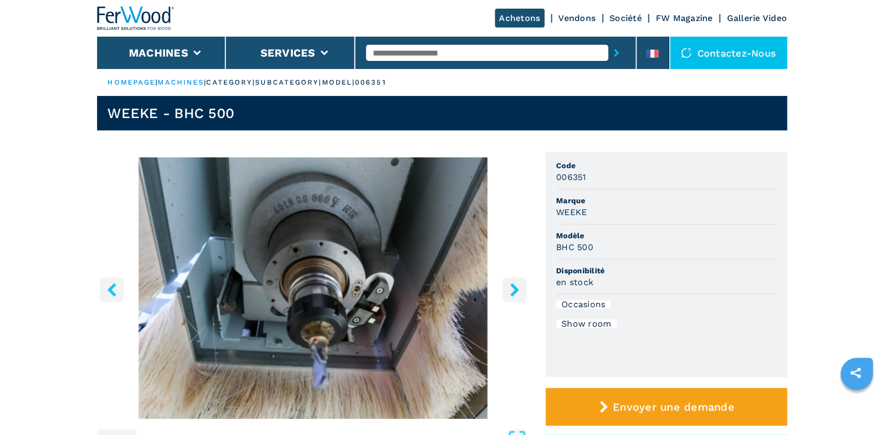
click at [509, 286] on icon "right-button" at bounding box center [514, 289] width 13 height 13
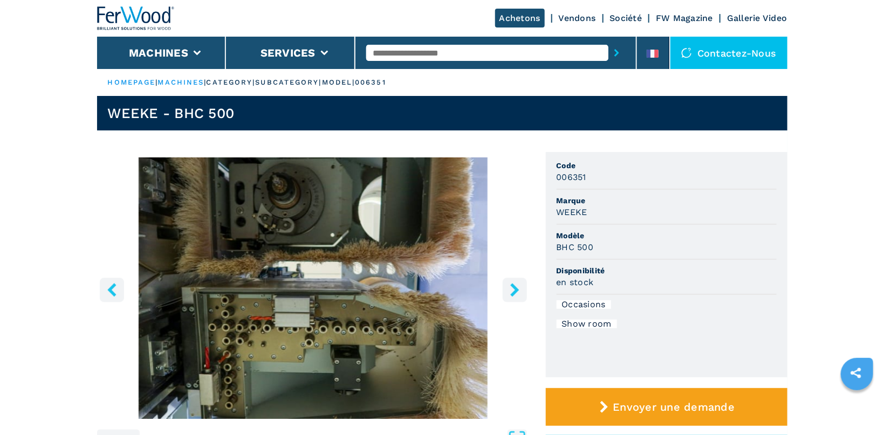
click at [509, 286] on icon "right-button" at bounding box center [514, 289] width 13 height 13
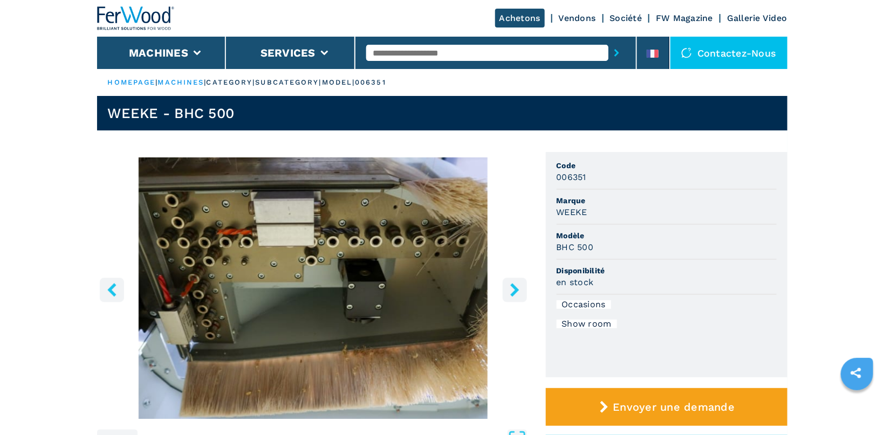
click at [509, 286] on icon "right-button" at bounding box center [514, 289] width 13 height 13
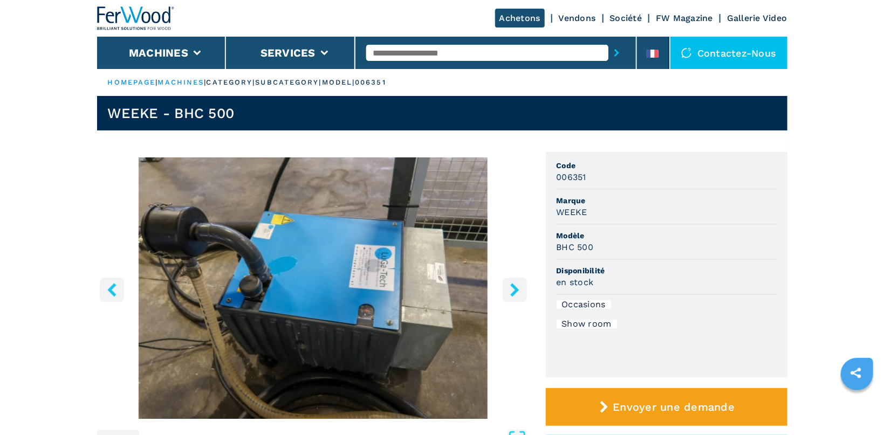
click at [509, 286] on icon "right-button" at bounding box center [514, 289] width 13 height 13
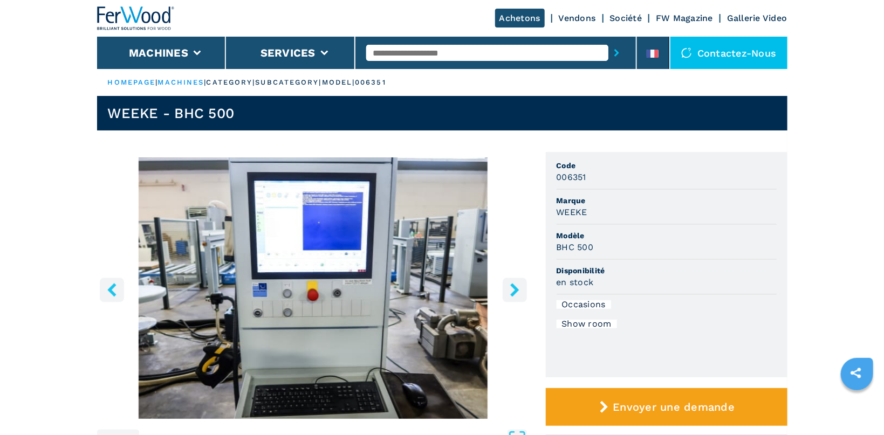
click at [509, 286] on icon "right-button" at bounding box center [514, 289] width 13 height 13
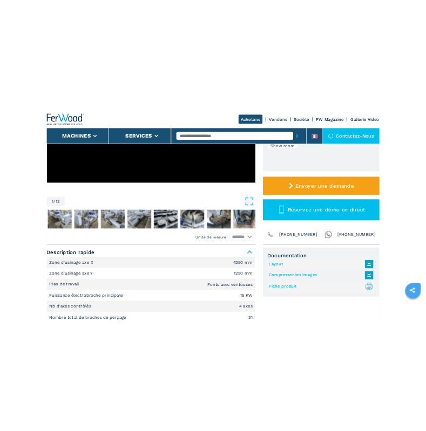
scroll to position [286, 0]
